Goal: Task Accomplishment & Management: Use online tool/utility

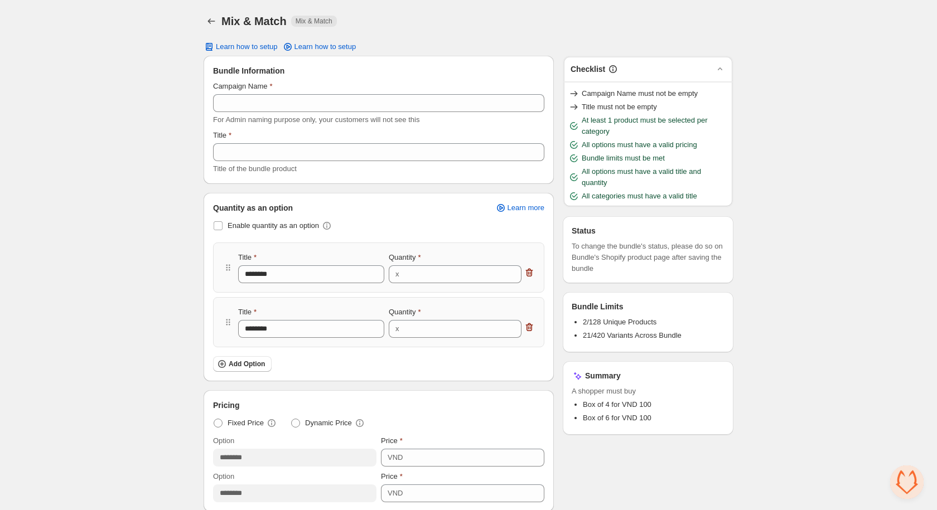
click at [583, 373] on div "Summary" at bounding box center [595, 375] width 49 height 11
click at [580, 377] on icon at bounding box center [578, 377] width 6 height 6
click at [840, 425] on div "Home Bundles Analytics Plan and Billing Mix & Match. This page is ready Mix & M…" at bounding box center [468, 458] width 937 height 917
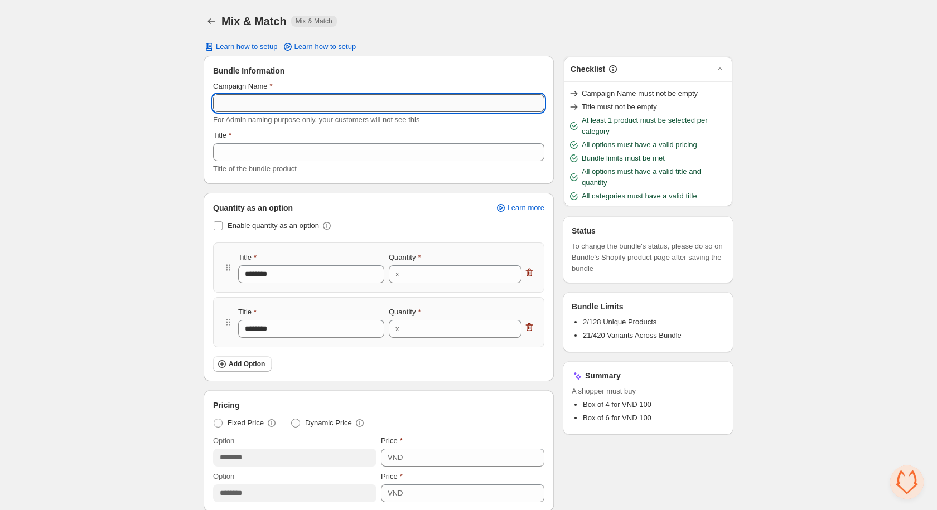
click at [263, 95] on input "Campaign Name" at bounding box center [378, 103] width 331 height 18
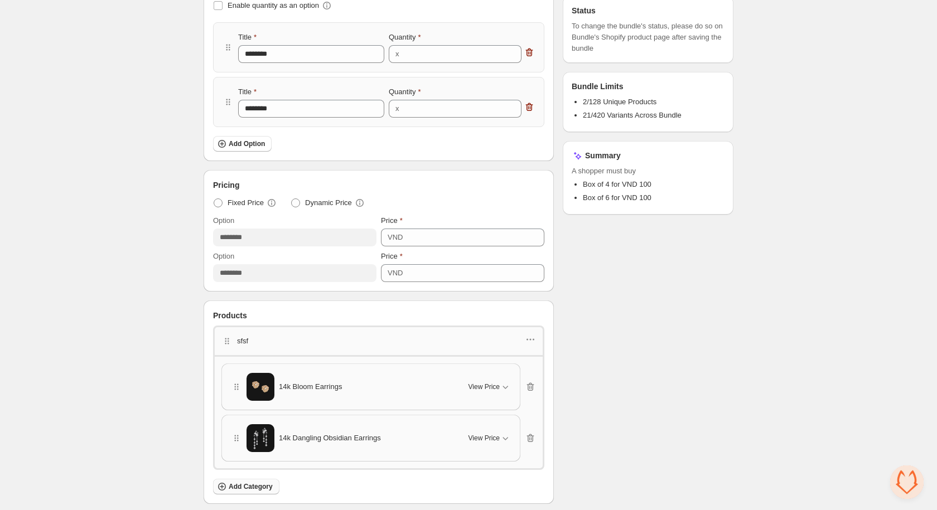
click at [273, 481] on button "Add Category" at bounding box center [246, 487] width 66 height 16
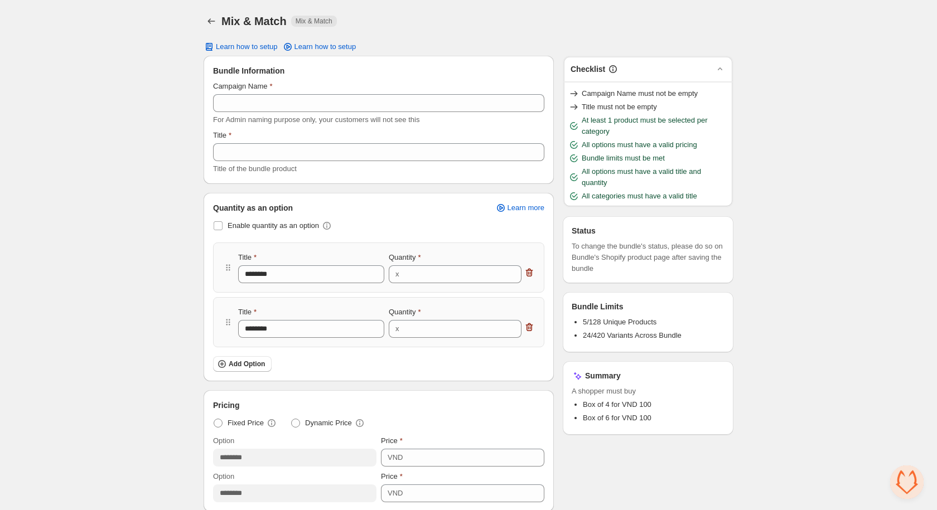
scroll to position [0, 0]
click at [394, 108] on input "Campaign Name" at bounding box center [378, 103] width 331 height 18
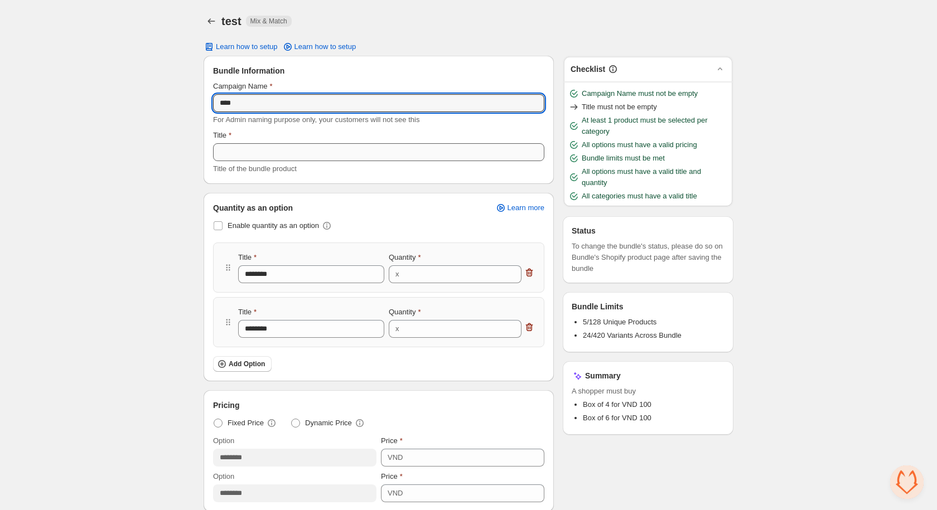
type input "****"
click at [275, 161] on input "Title" at bounding box center [378, 152] width 331 height 18
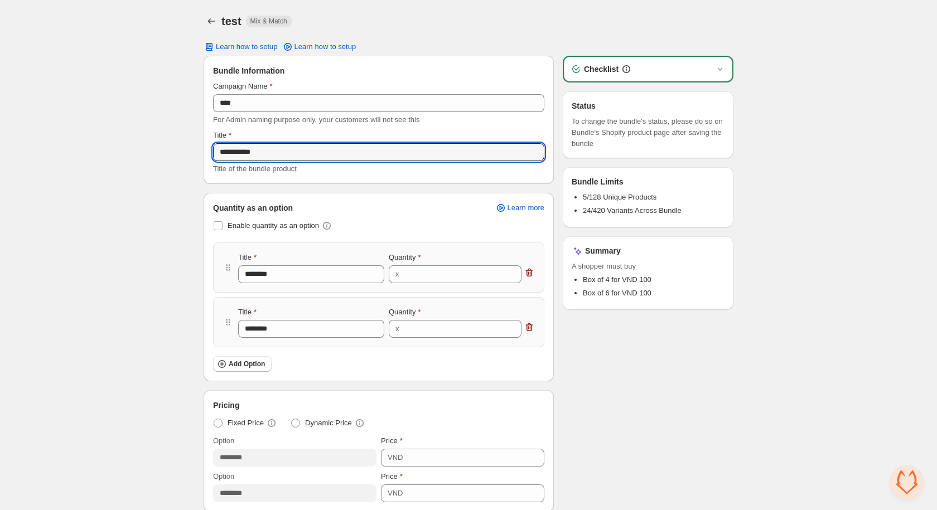
type input "**********"
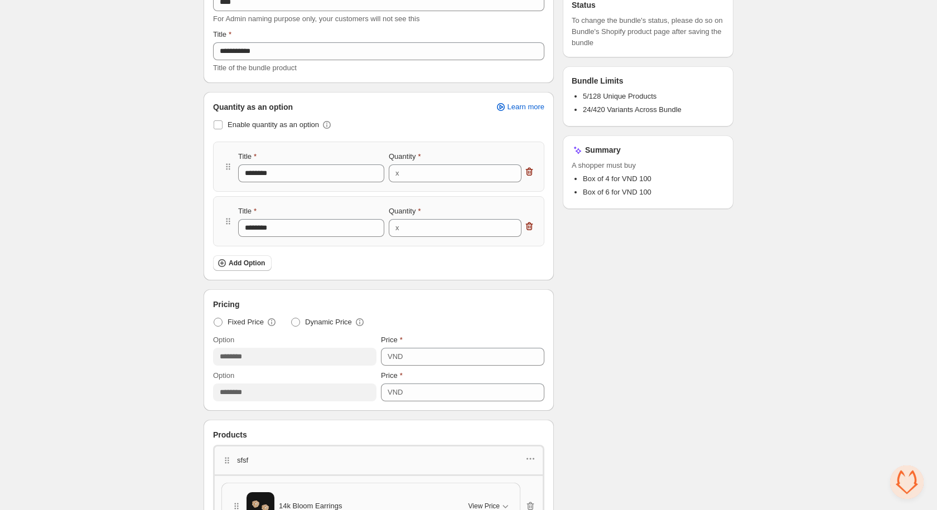
scroll to position [237, 0]
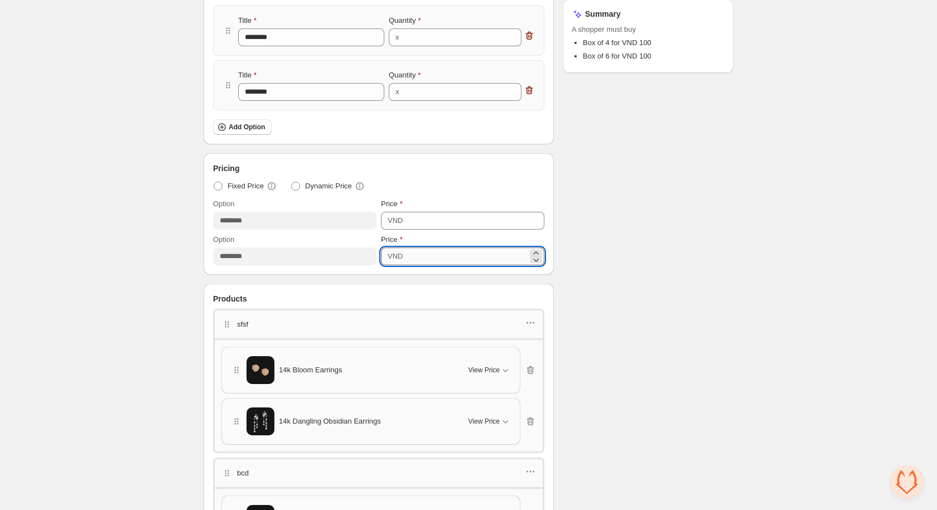
click at [437, 258] on input "***" at bounding box center [467, 257] width 122 height 18
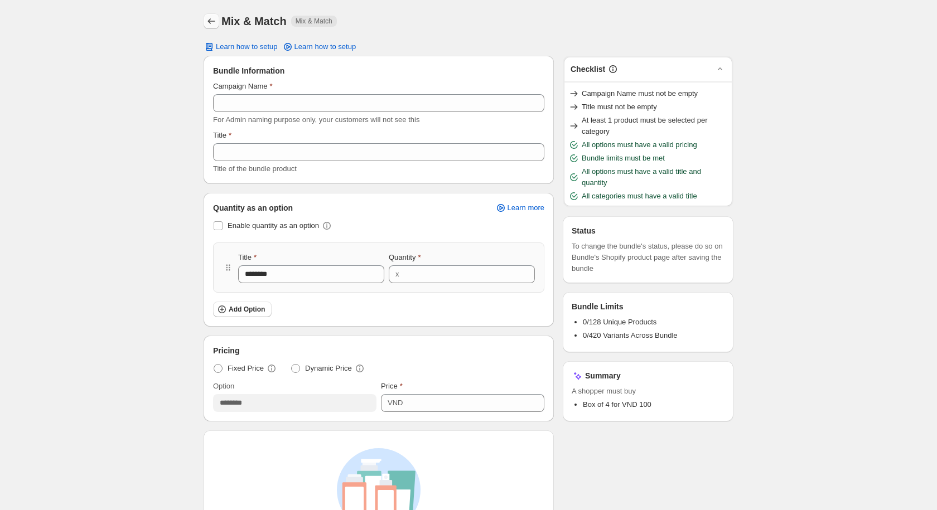
click at [214, 18] on icon "Back" at bounding box center [211, 21] width 11 height 11
click at [210, 26] on icon "Back" at bounding box center [211, 21] width 11 height 11
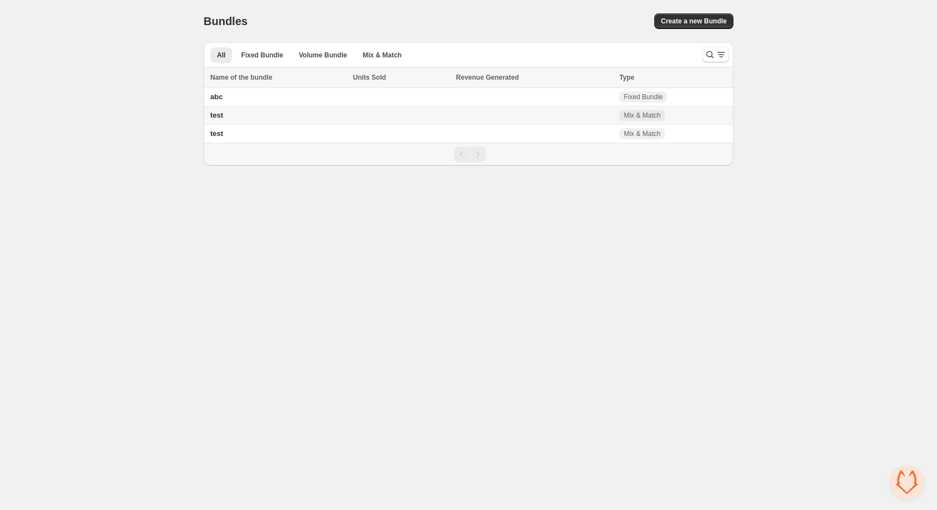
click at [714, 116] on td "Mix & Match" at bounding box center [674, 115] width 118 height 18
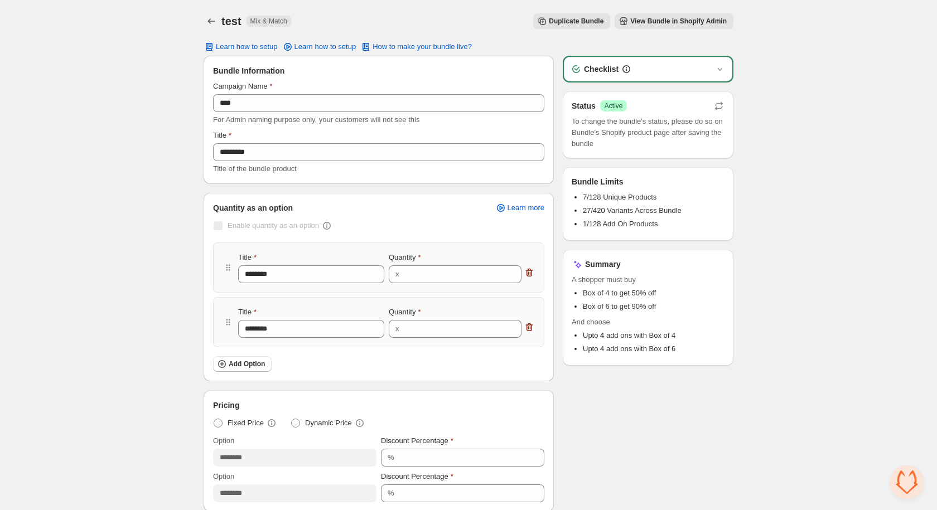
click at [670, 25] on span "View Bundle in Shopify Admin" at bounding box center [678, 21] width 96 height 9
click at [686, 64] on div "Checklist" at bounding box center [647, 69] width 155 height 11
click at [649, 22] on span "View Bundle in Shopify Admin" at bounding box center [678, 21] width 96 height 9
click at [411, 45] on span "How to make your bundle live?" at bounding box center [421, 46] width 99 height 9
click at [718, 20] on span "View Bundle in Shopify Admin" at bounding box center [678, 21] width 96 height 9
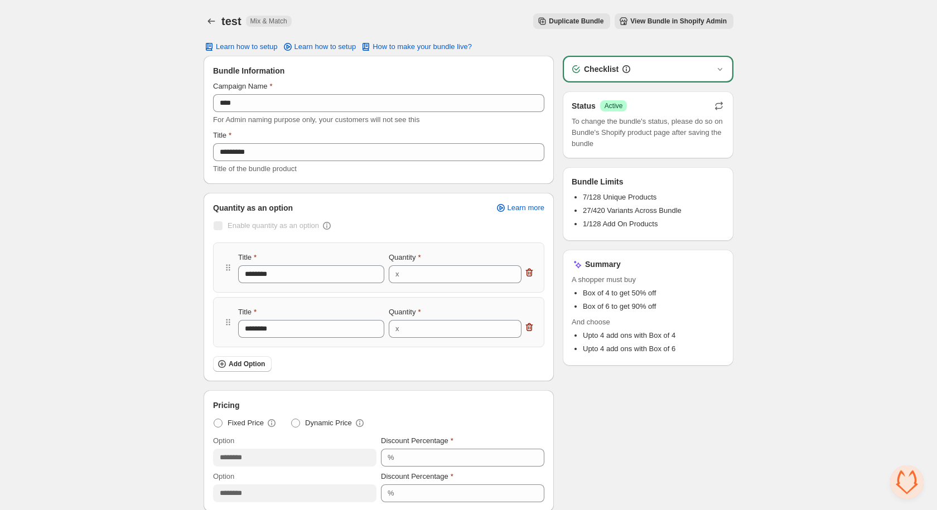
click at [714, 105] on icon "button" at bounding box center [718, 105] width 11 height 11
click at [720, 103] on icon "button" at bounding box center [718, 105] width 11 height 11
click at [217, 19] on button "Back" at bounding box center [211, 21] width 16 height 16
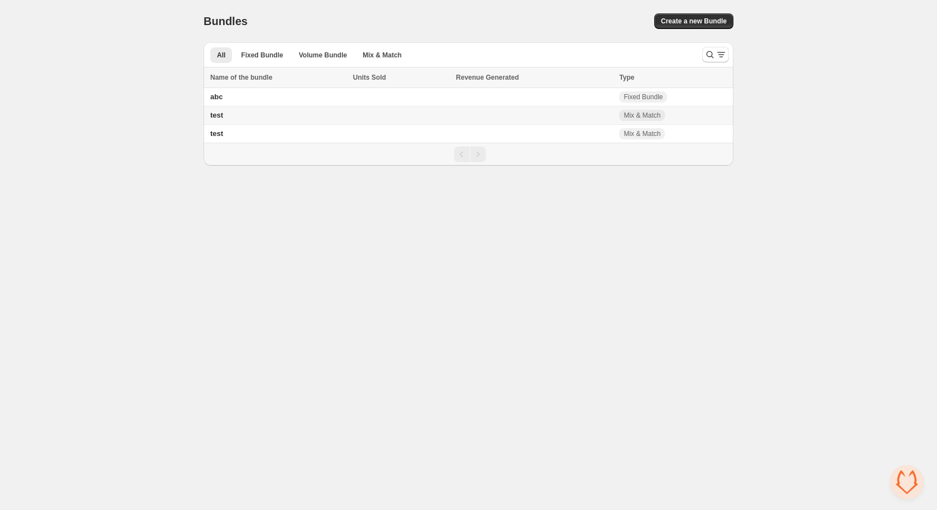
click at [260, 119] on td "test" at bounding box center [276, 115] width 146 height 18
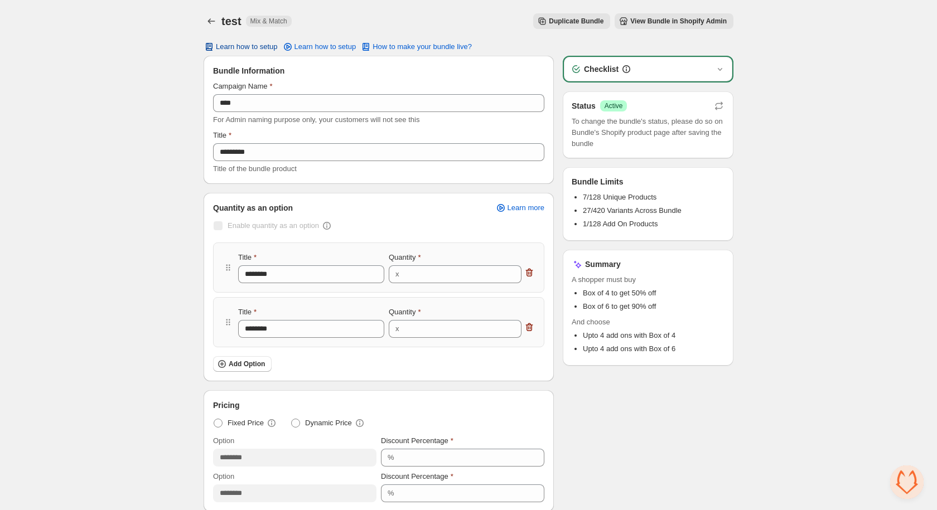
click at [260, 47] on span "Learn how to setup" at bounding box center [247, 46] width 62 height 9
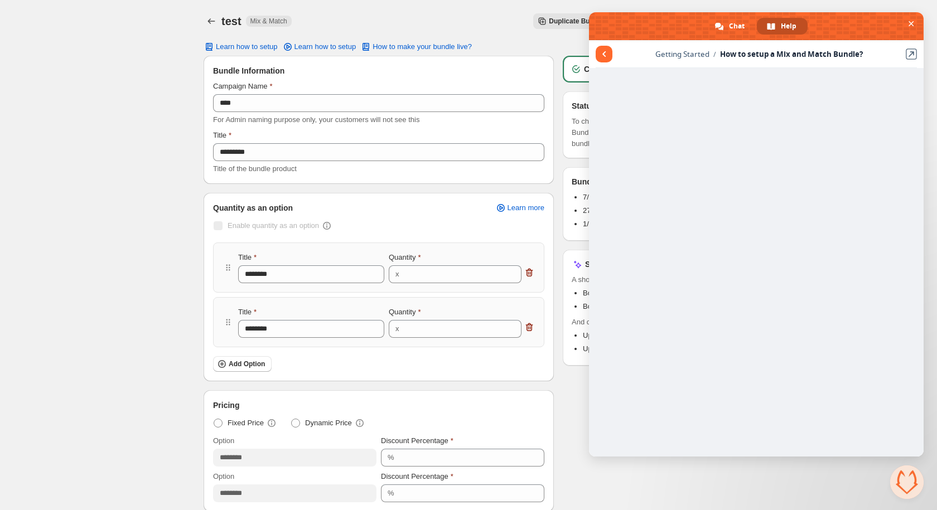
click at [457, 12] on div "test. This page is ready test Mix & Match Duplicate Bundle View Bundle in Shopi…" at bounding box center [468, 21] width 530 height 42
click at [363, 43] on button "How to make your bundle live?" at bounding box center [415, 47] width 125 height 16
click at [911, 22] on span "Close chat" at bounding box center [911, 23] width 6 height 7
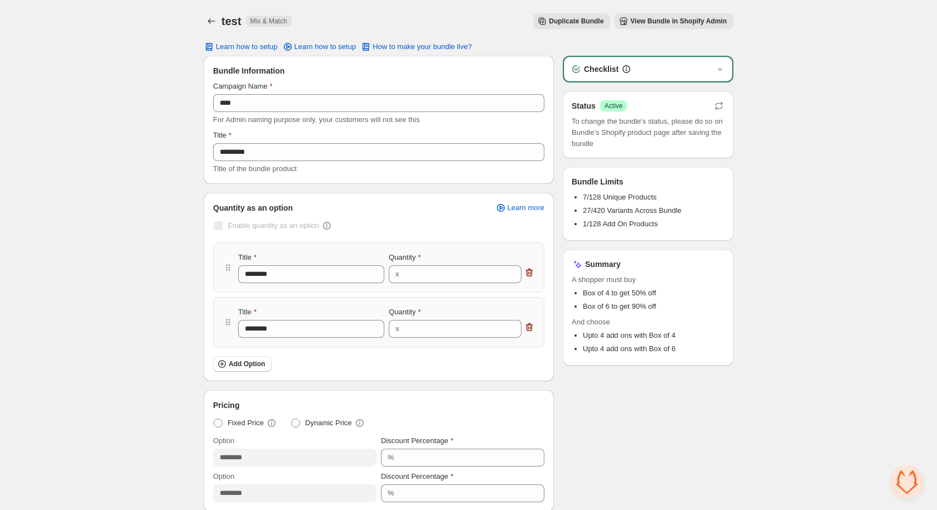
click at [716, 57] on div "Checklist" at bounding box center [648, 69] width 168 height 25
click at [719, 66] on icon "button" at bounding box center [719, 69] width 11 height 11
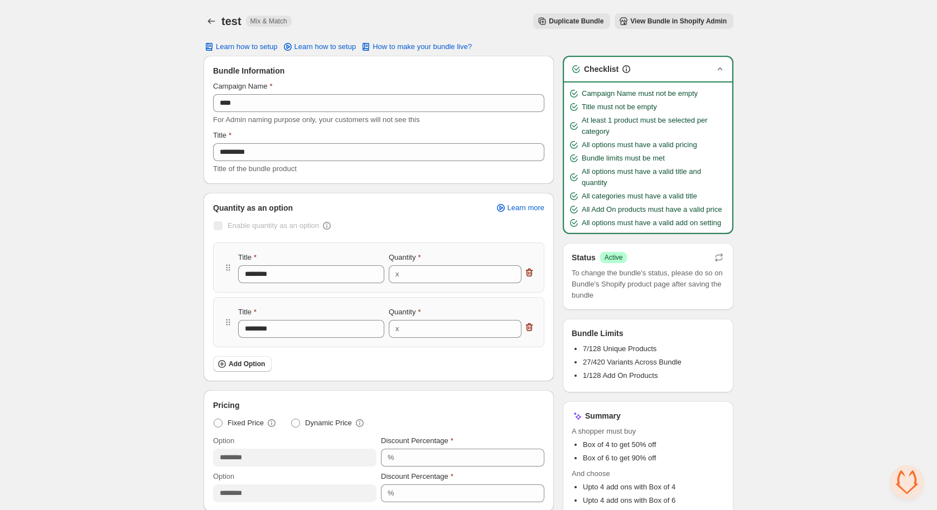
click at [205, 18] on button "Back" at bounding box center [211, 21] width 16 height 16
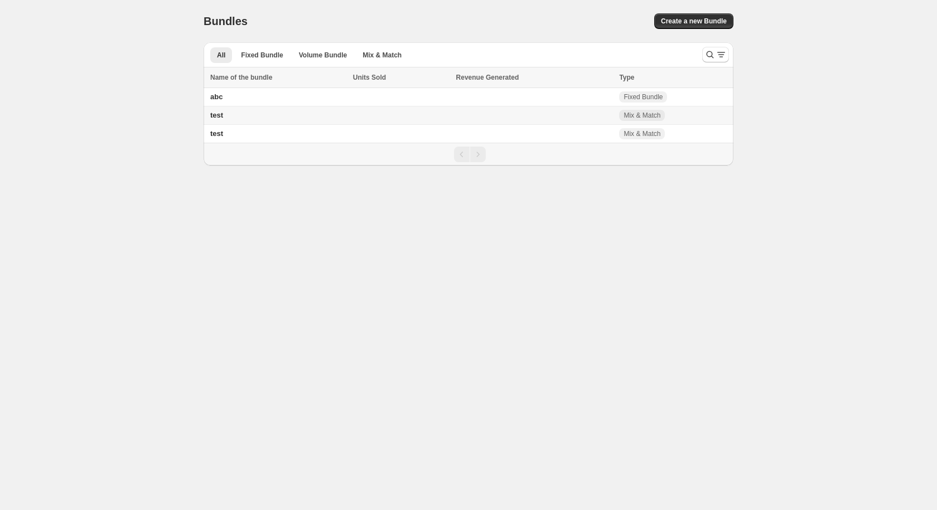
click at [707, 19] on span "Create a new Bundle" at bounding box center [694, 21] width 66 height 9
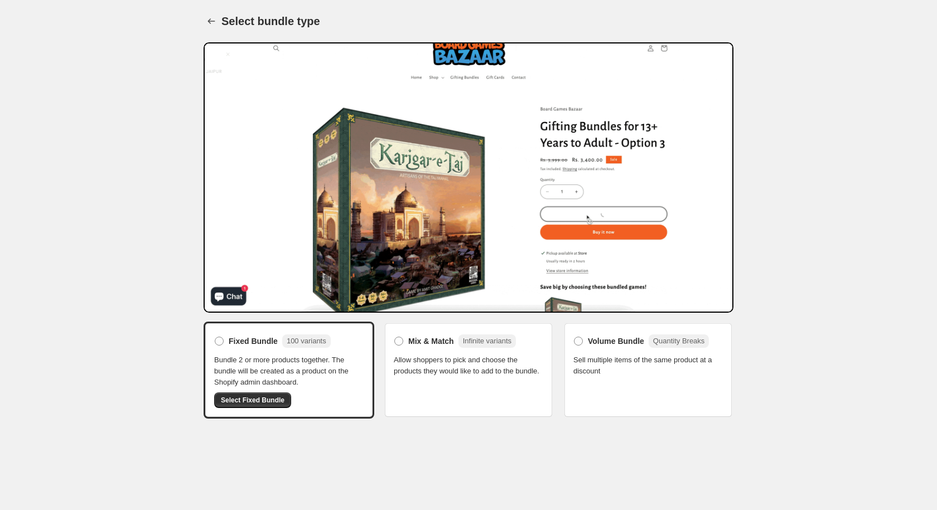
click at [492, 362] on span "Allow shoppers to pick and choose the products they would like to add to the bu…" at bounding box center [468, 366] width 149 height 22
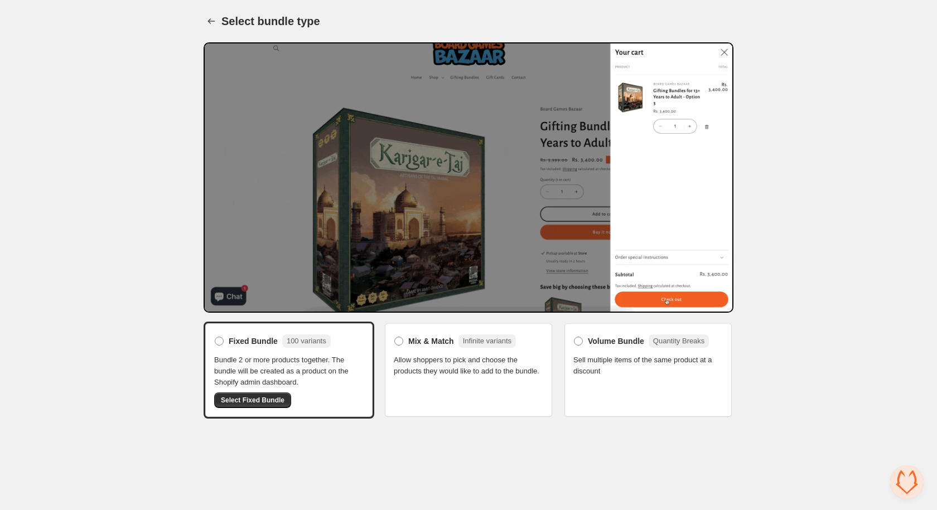
click at [411, 358] on span "Allow shoppers to pick and choose the products they would like to add to the bu…" at bounding box center [468, 366] width 149 height 22
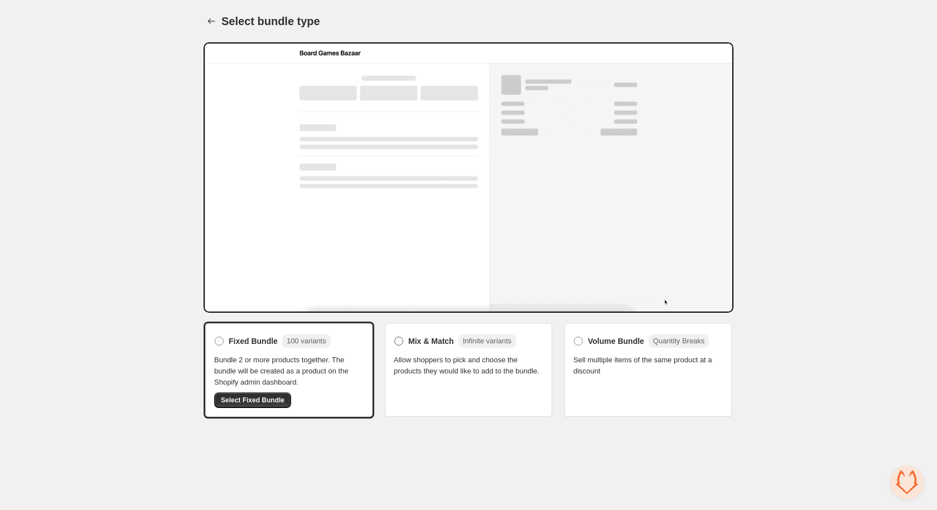
click at [394, 333] on label "Mix & Match Infinite variants" at bounding box center [455, 341] width 122 height 18
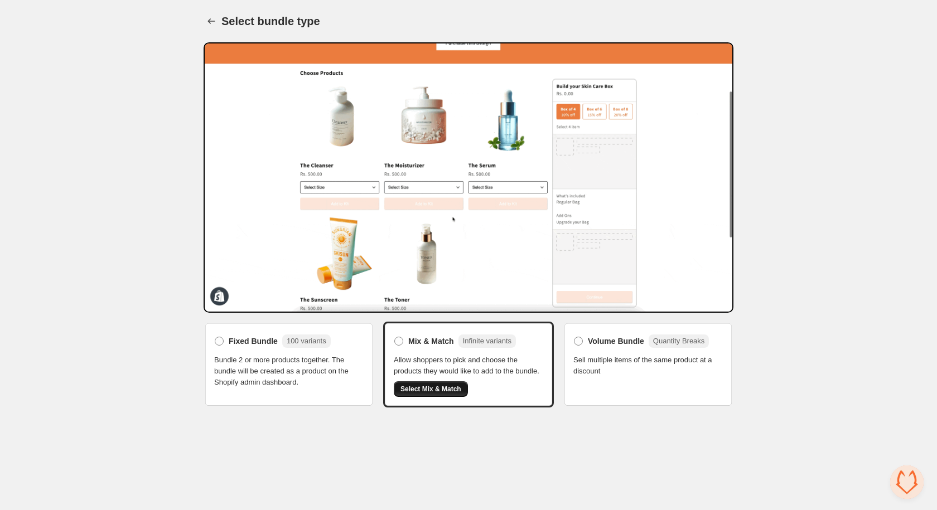
click at [448, 394] on span "Select Mix & Match" at bounding box center [430, 389] width 61 height 9
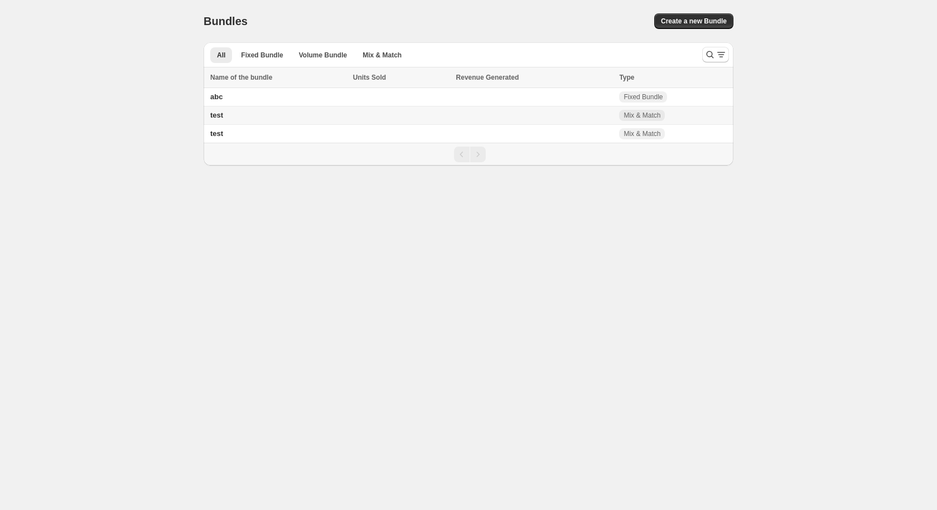
click at [342, 118] on td "test" at bounding box center [276, 115] width 146 height 18
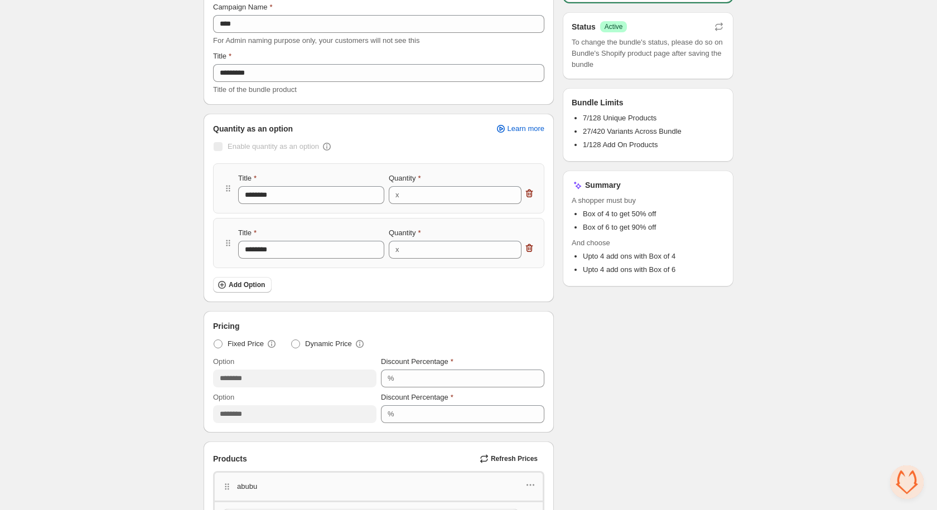
scroll to position [81, 0]
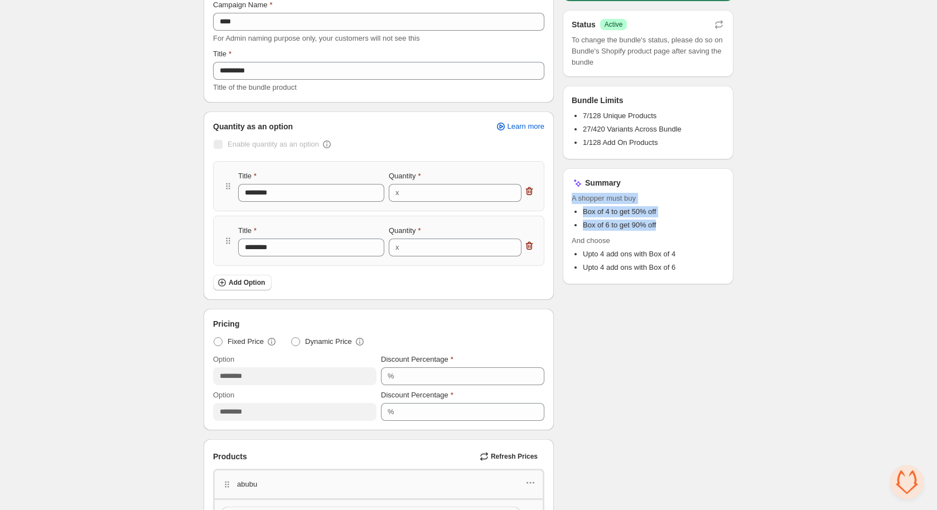
drag, startPoint x: 666, startPoint y: 225, endPoint x: 570, endPoint y: 202, distance: 99.2
click at [570, 202] on div "Summary A shopper must buy Box of 4 to get 50% off Box of 6 to get 90% off And …" at bounding box center [648, 226] width 171 height 116
click at [239, 340] on span "Fixed Price" at bounding box center [245, 341] width 36 height 11
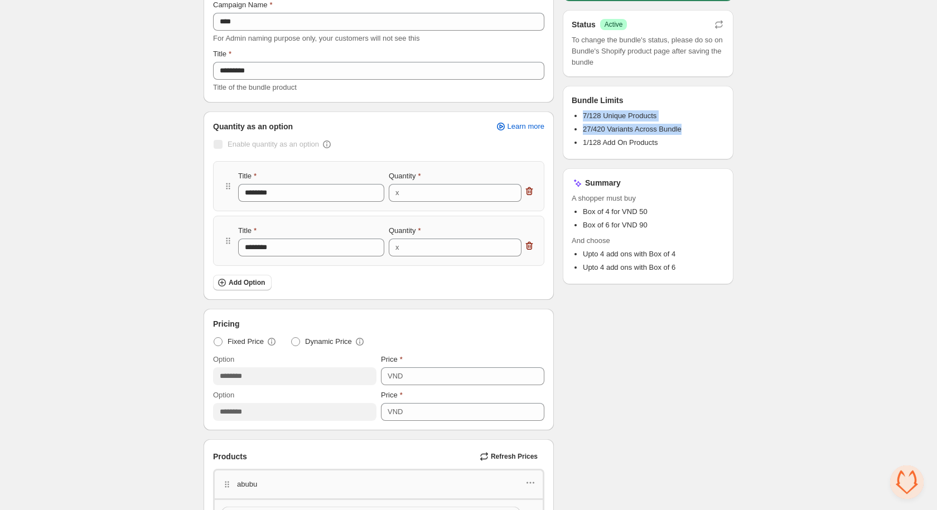
drag, startPoint x: 692, startPoint y: 129, endPoint x: 579, endPoint y: 119, distance: 113.6
click at [579, 119] on ul "7/128 Unique Products 27/420 Variants Across Bundle 1/128 Add On Products" at bounding box center [647, 130] width 153 height 40
copy ul "7/128 Unique Products 27/420 Variants Across Bundle"
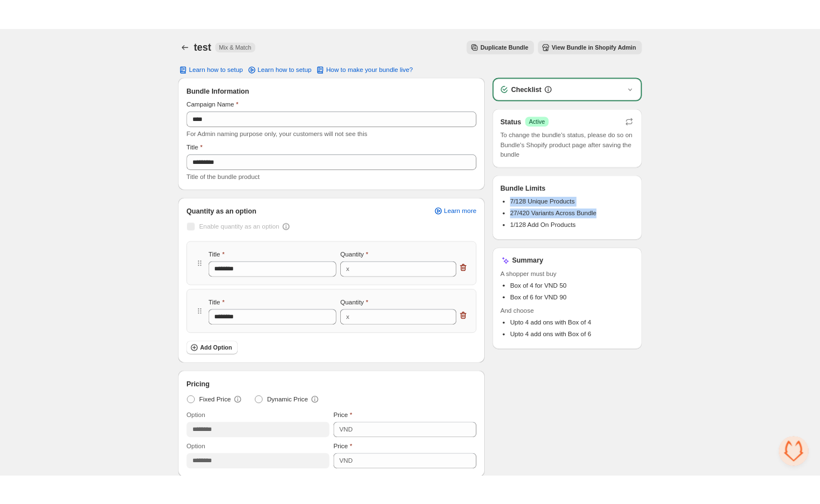
scroll to position [0, 0]
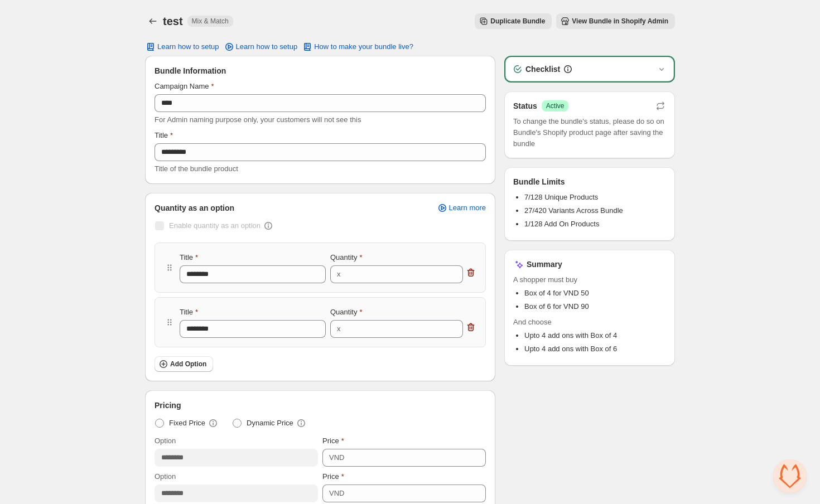
click at [618, 26] on button "View Bundle in Shopify Admin" at bounding box center [615, 21] width 119 height 16
